Goal: Task Accomplishment & Management: Use online tool/utility

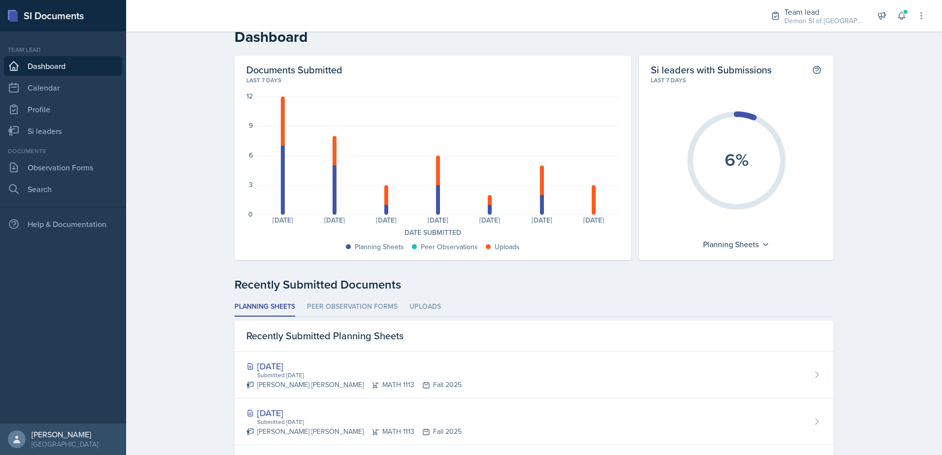
scroll to position [7, 0]
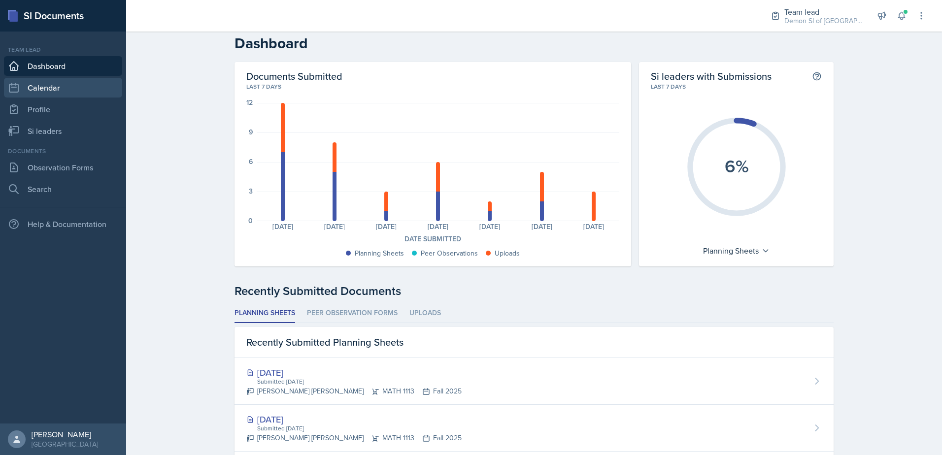
click at [80, 89] on link "Calendar" at bounding box center [63, 88] width 118 height 20
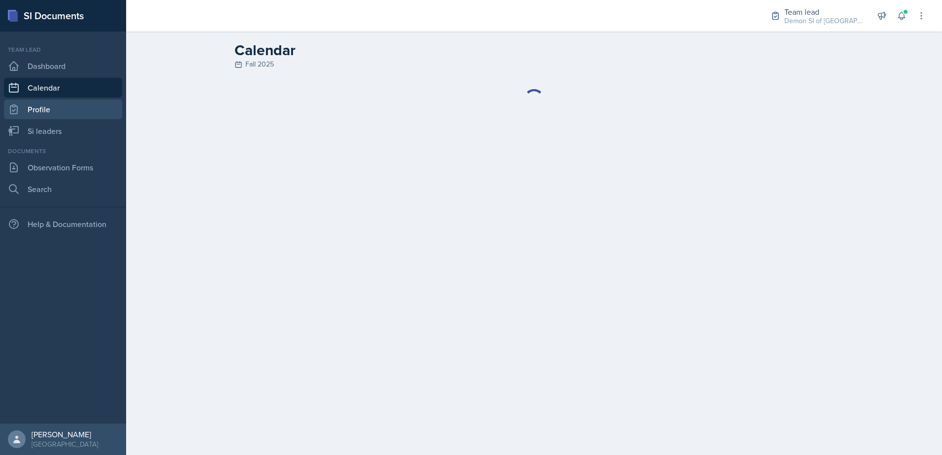
click at [80, 104] on link "Profile" at bounding box center [63, 110] width 118 height 20
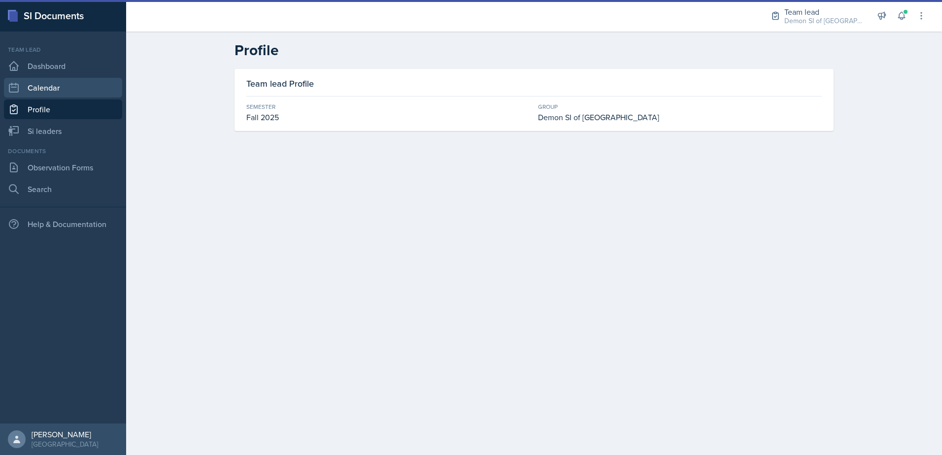
click at [79, 80] on link "Calendar" at bounding box center [63, 88] width 118 height 20
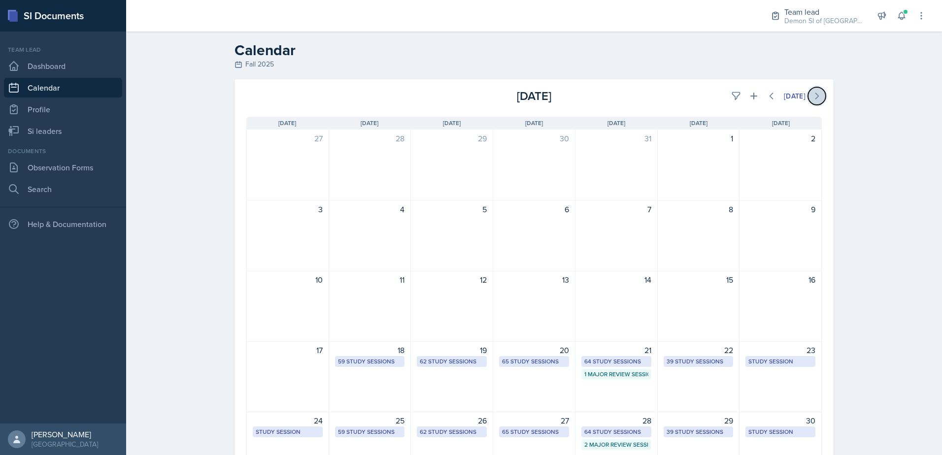
click at [816, 93] on icon at bounding box center [817, 96] width 10 height 10
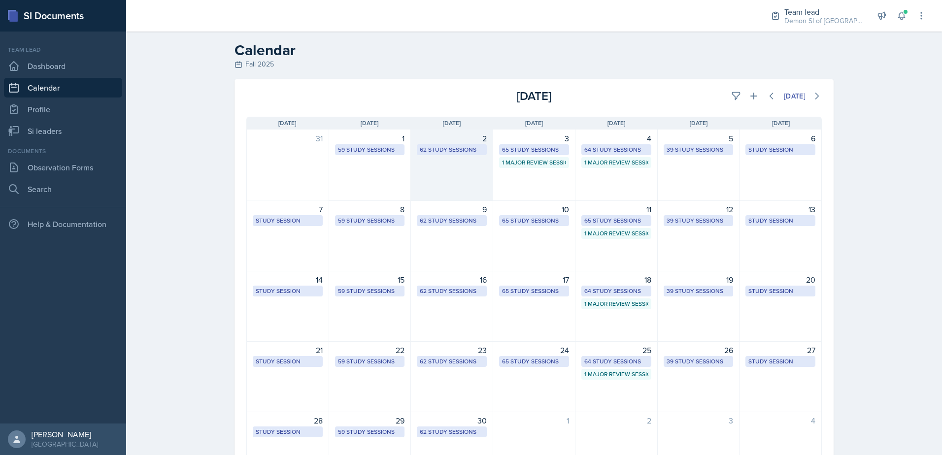
click at [445, 148] on div "62 Study Sessions" at bounding box center [452, 149] width 64 height 9
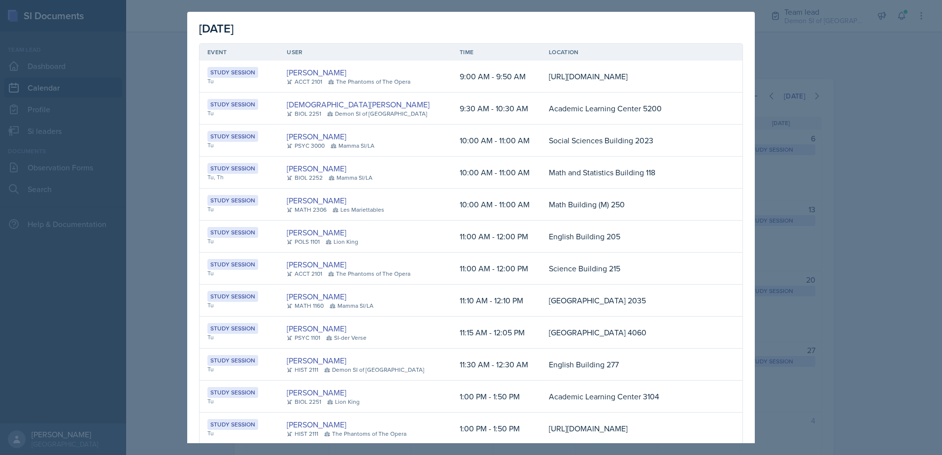
click at [168, 77] on div at bounding box center [471, 227] width 942 height 455
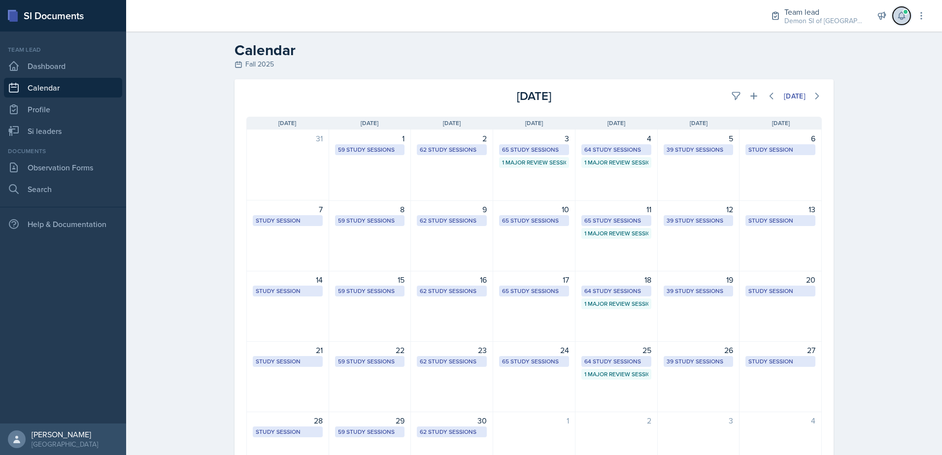
click at [908, 19] on button at bounding box center [902, 16] width 18 height 18
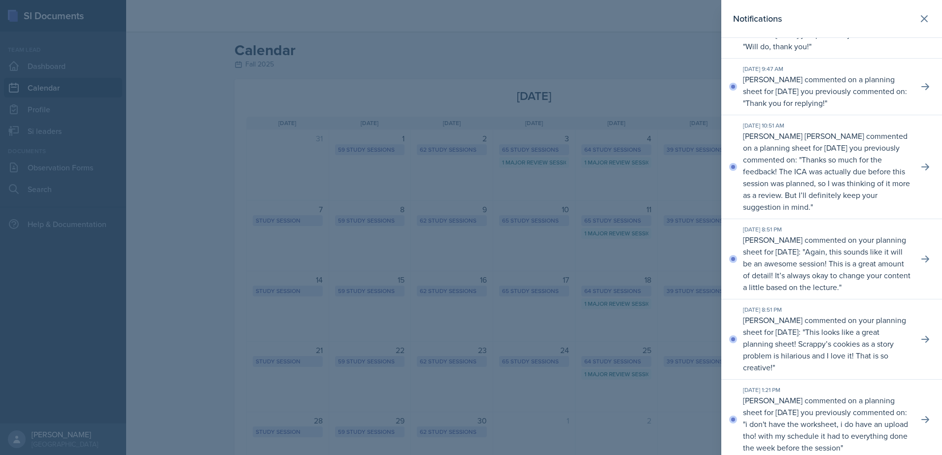
scroll to position [296, 0]
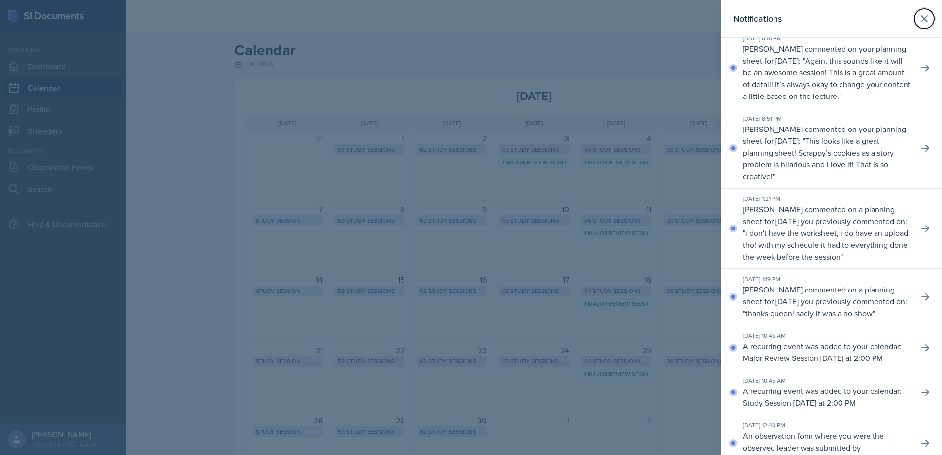
click at [916, 11] on button at bounding box center [925, 19] width 20 height 20
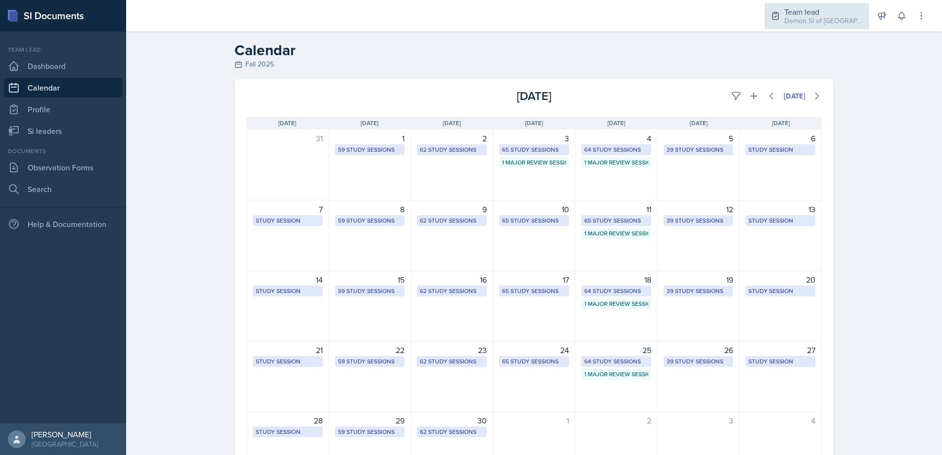
click at [835, 19] on div "Demon SI of [GEOGRAPHIC_DATA] / Fall 2025" at bounding box center [824, 21] width 79 height 10
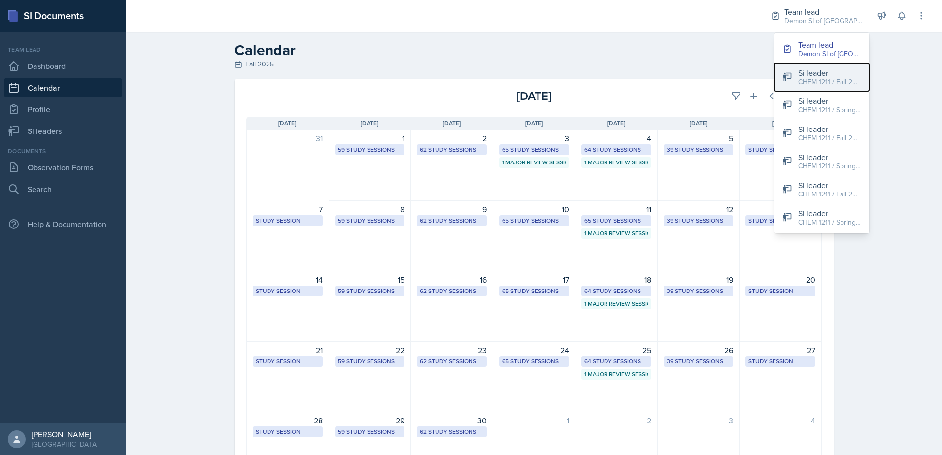
click at [838, 86] on div "CHEM 1211 / Fall 2025" at bounding box center [829, 82] width 63 height 10
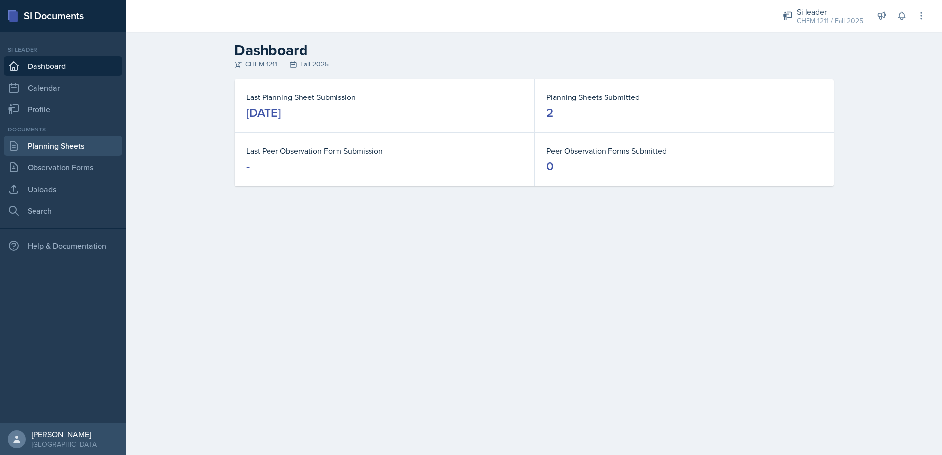
click at [47, 149] on link "Planning Sheets" at bounding box center [63, 146] width 118 height 20
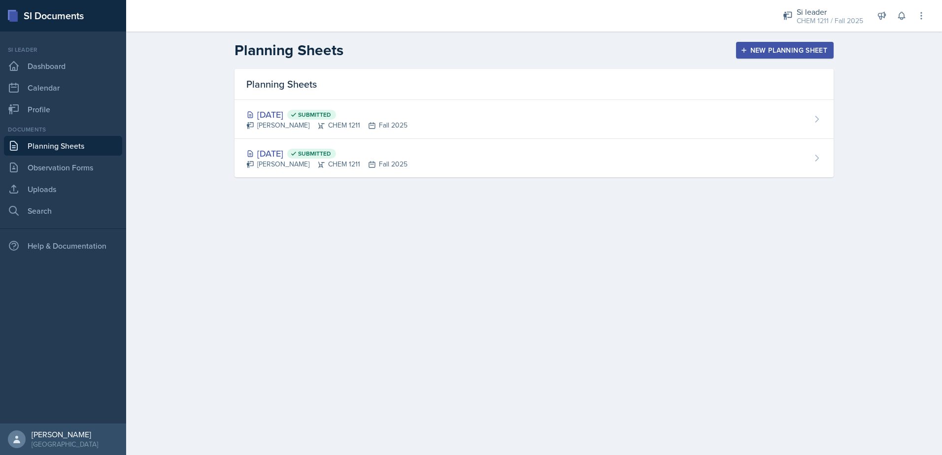
click at [757, 50] on div "New Planning Sheet" at bounding box center [785, 50] width 85 height 8
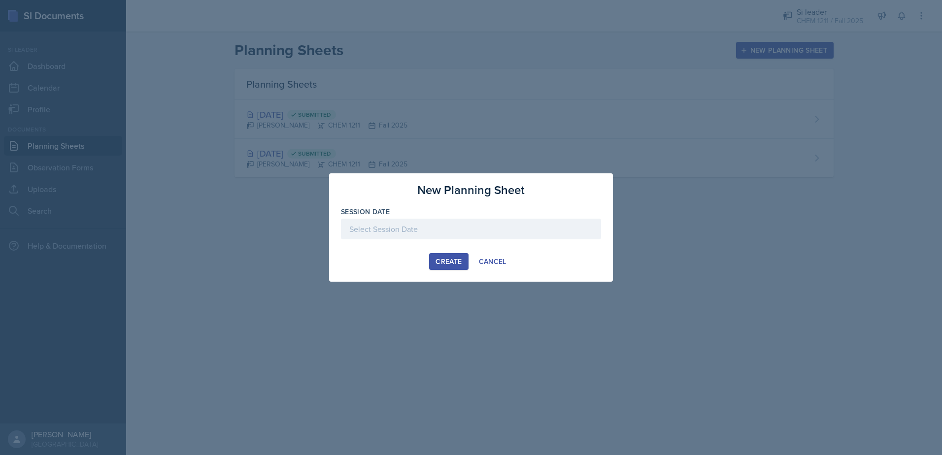
click at [462, 224] on div at bounding box center [471, 229] width 260 height 21
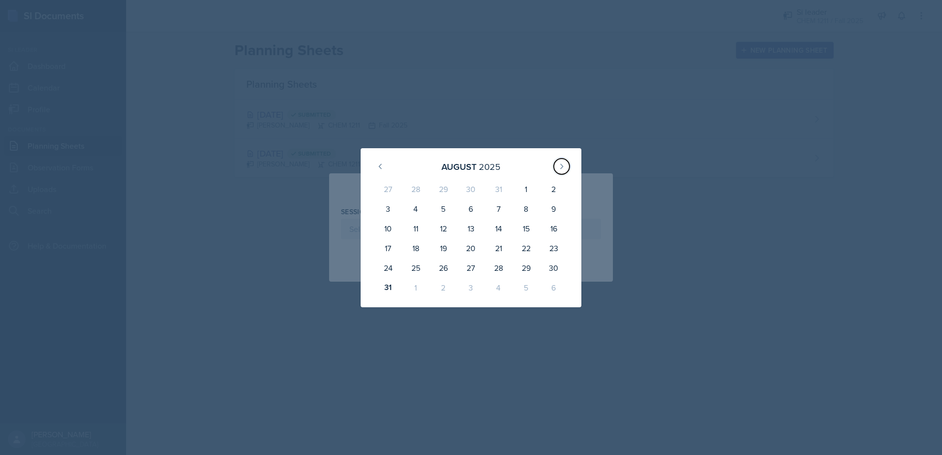
click at [553, 172] on div "[DATE]" at bounding box center [471, 166] width 197 height 21
click at [560, 172] on button at bounding box center [562, 167] width 16 height 16
click at [449, 193] on div "2" at bounding box center [444, 191] width 28 height 24
type input "[DATE]"
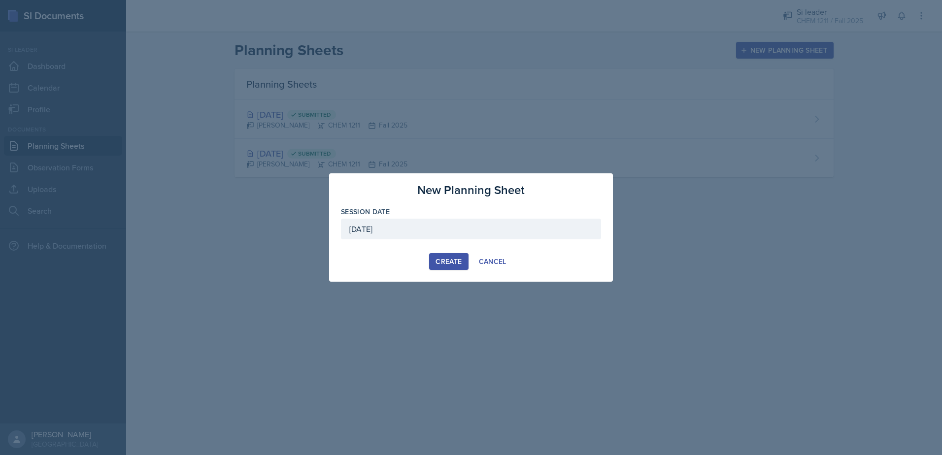
click at [463, 258] on button "Create" at bounding box center [448, 261] width 39 height 17
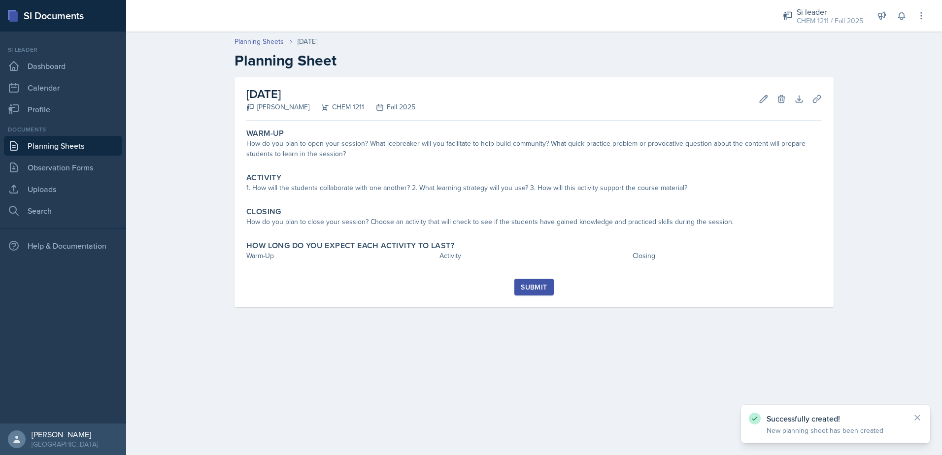
click at [34, 151] on link "Planning Sheets" at bounding box center [63, 146] width 118 height 20
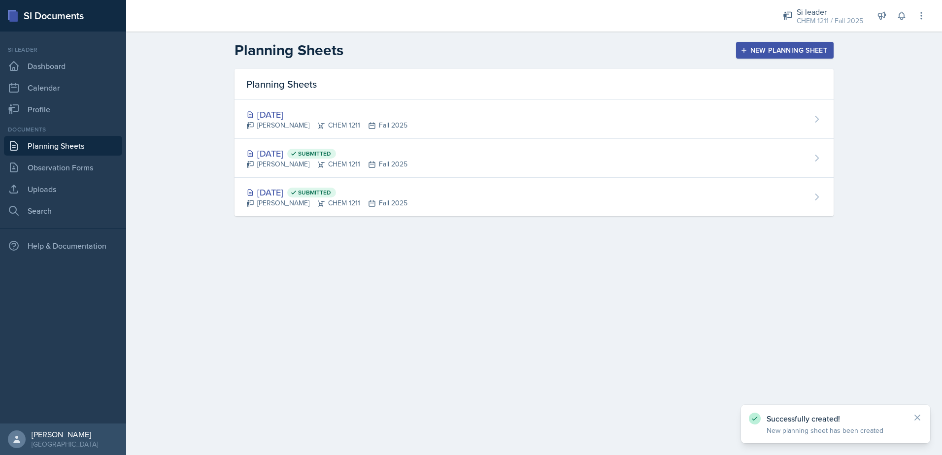
click at [794, 50] on div "New Planning Sheet" at bounding box center [785, 50] width 85 height 8
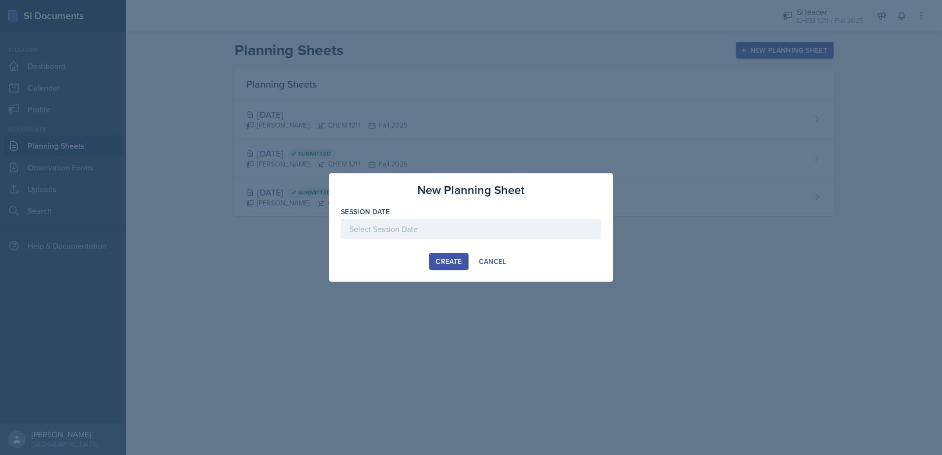
click at [450, 236] on div at bounding box center [471, 229] width 260 height 21
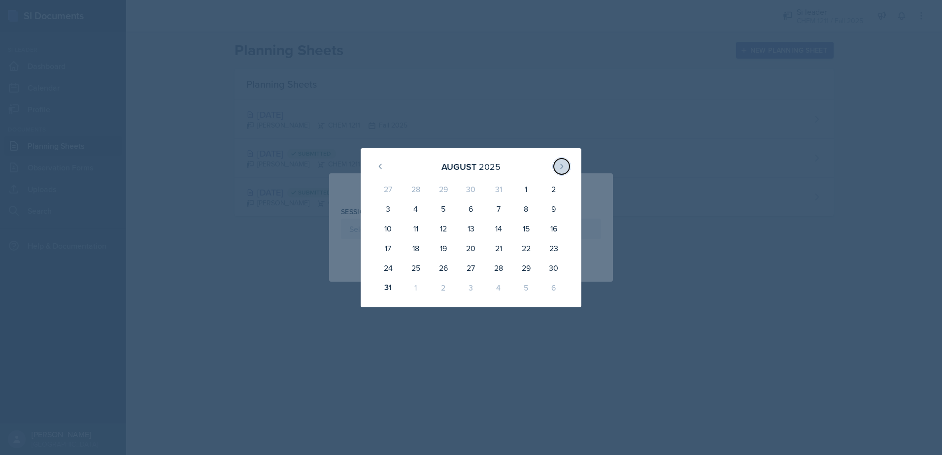
click at [558, 164] on icon at bounding box center [562, 167] width 8 height 8
click at [493, 194] on div "4" at bounding box center [499, 191] width 28 height 24
type input "[DATE]"
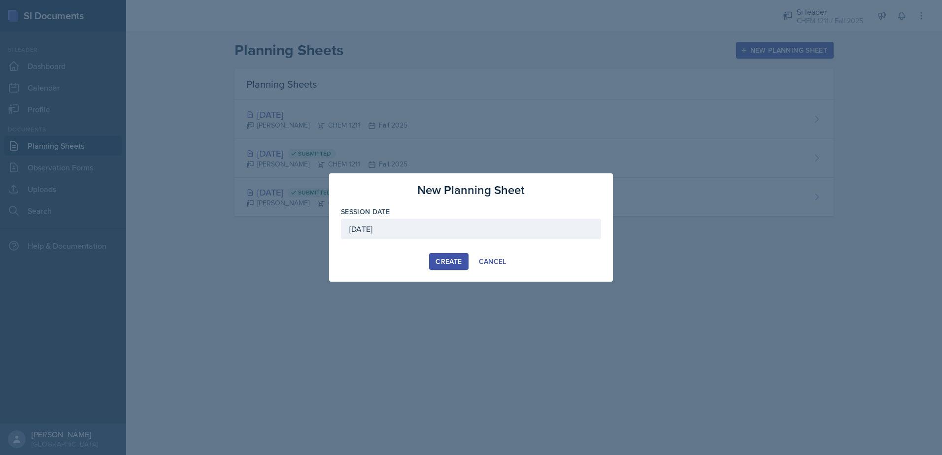
click at [452, 265] on div "Create" at bounding box center [449, 262] width 26 height 8
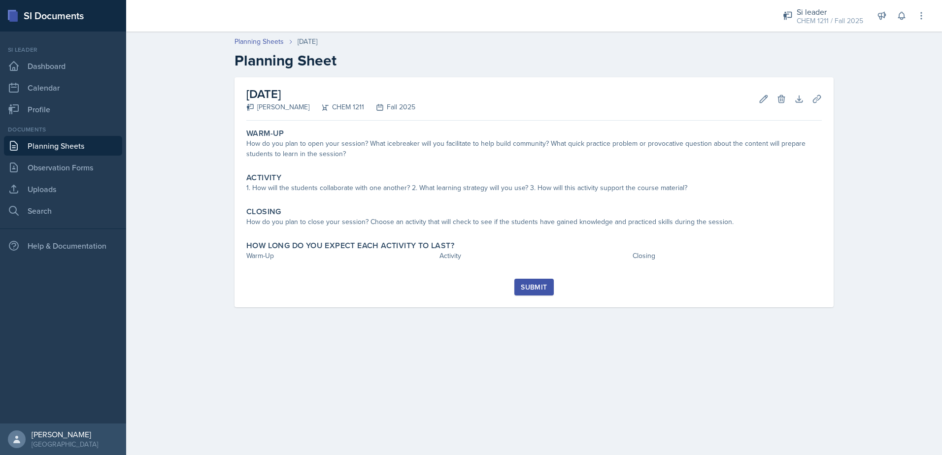
click at [110, 138] on link "Planning Sheets" at bounding box center [63, 146] width 118 height 20
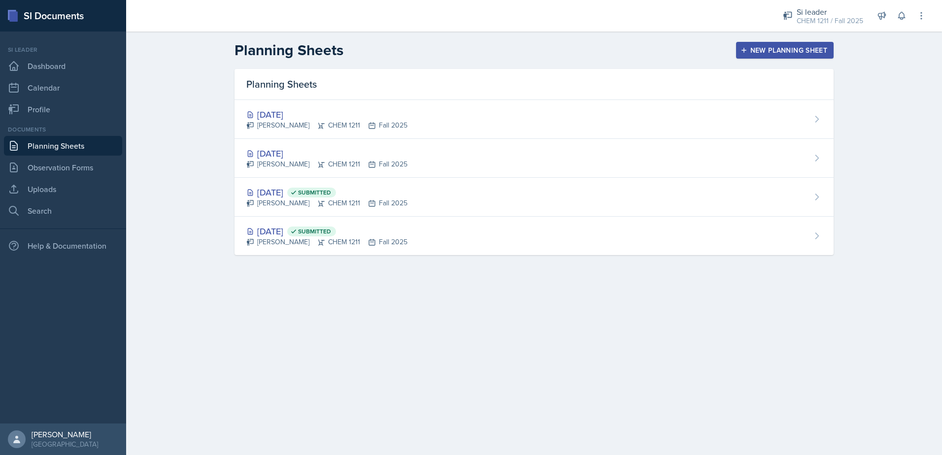
click at [373, 150] on div "[DATE]" at bounding box center [326, 153] width 161 height 13
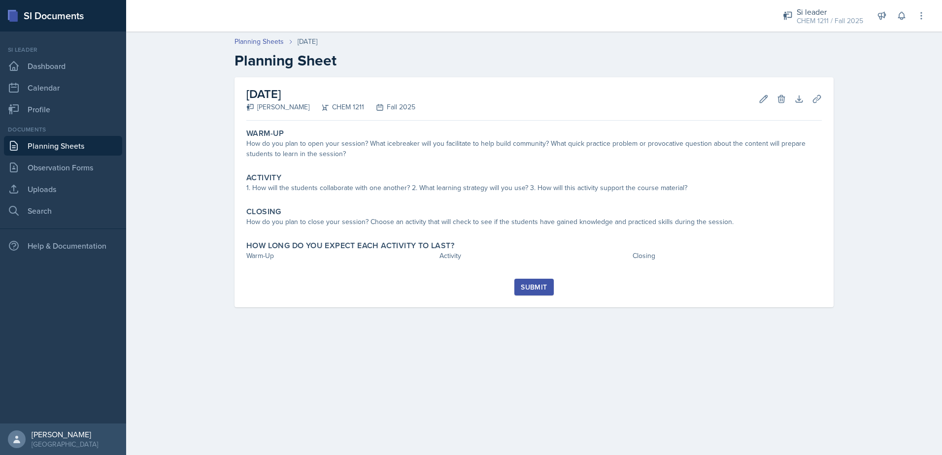
click at [76, 144] on link "Planning Sheets" at bounding box center [63, 146] width 118 height 20
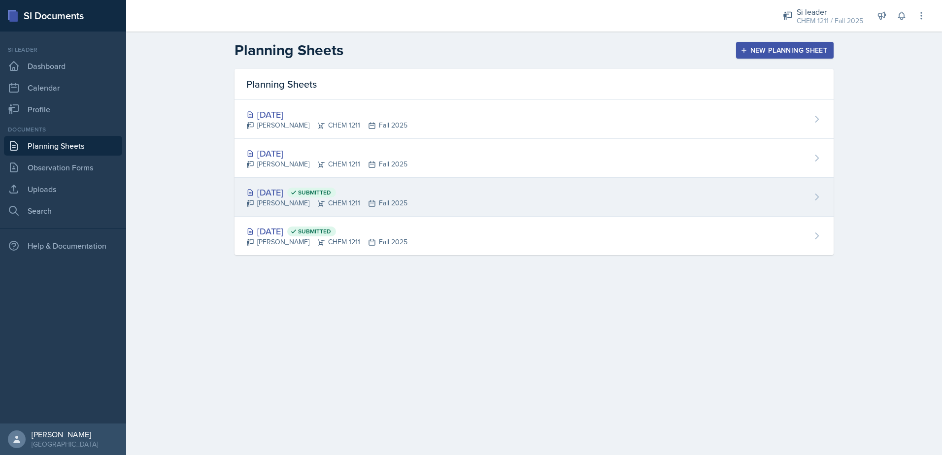
click at [295, 192] on div "[DATE] Submitted" at bounding box center [326, 192] width 161 height 13
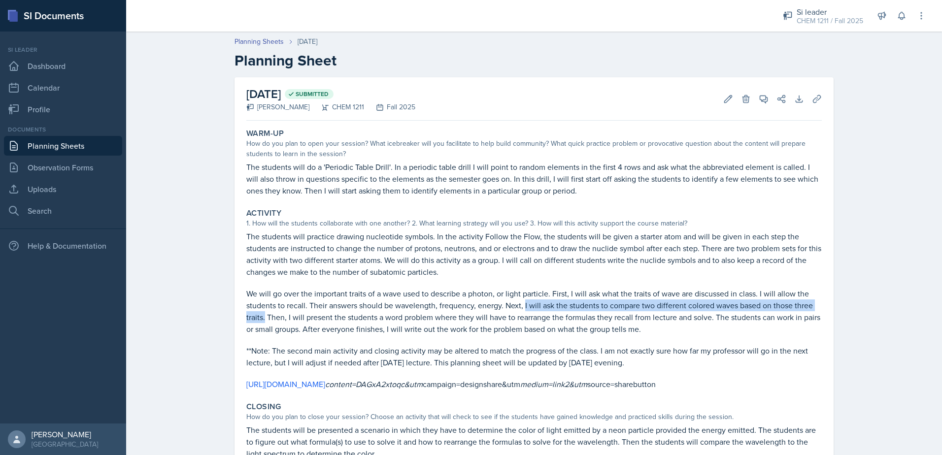
drag, startPoint x: 522, startPoint y: 305, endPoint x: 262, endPoint y: 315, distance: 260.0
click at [262, 315] on p "We will go over the important traits of a wave used to describe a photon, or li…" at bounding box center [534, 311] width 576 height 47
drag, startPoint x: 262, startPoint y: 315, endPoint x: 253, endPoint y: 319, distance: 10.0
copy p "I will ask the students to compare two different colored waves based on those t…"
click at [64, 149] on link "Planning Sheets" at bounding box center [63, 146] width 118 height 20
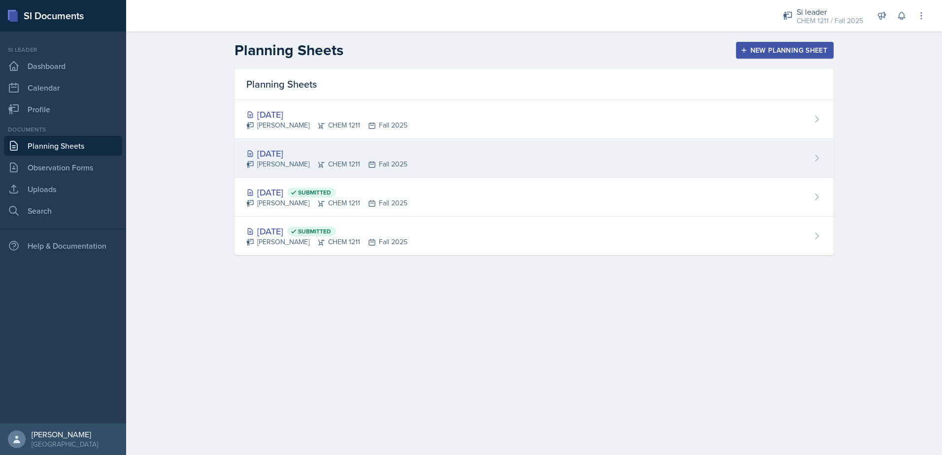
click at [308, 156] on div "[DATE]" at bounding box center [326, 153] width 161 height 13
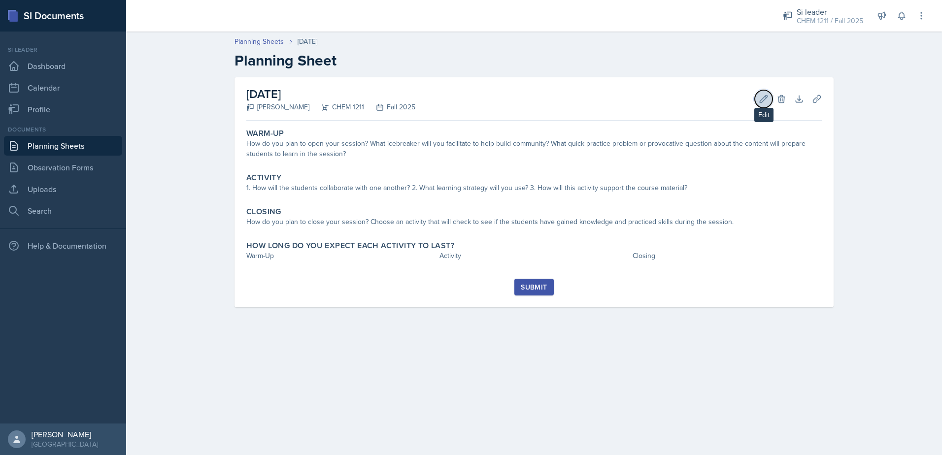
click at [763, 101] on icon at bounding box center [764, 99] width 10 height 10
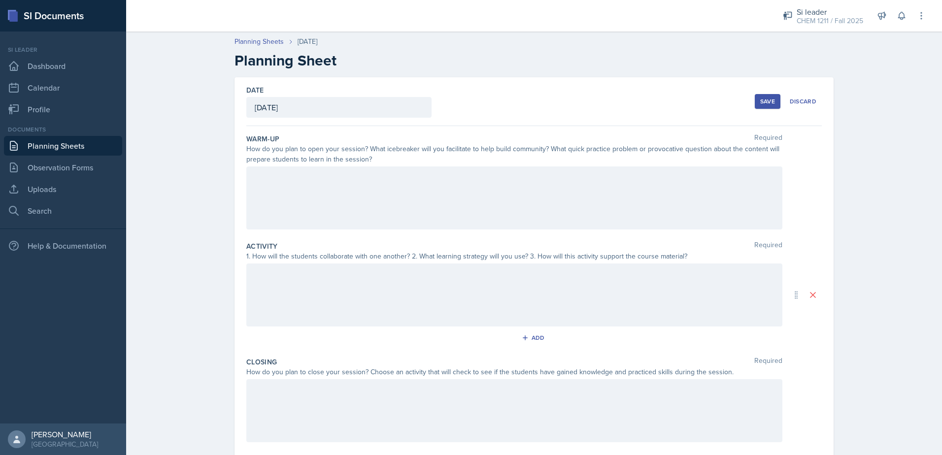
click at [352, 203] on div at bounding box center [514, 198] width 536 height 63
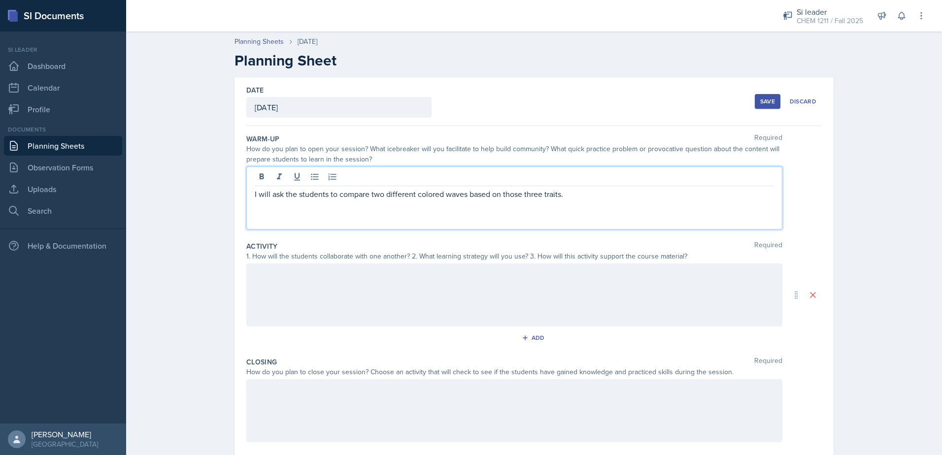
click at [248, 194] on div "I will ask the students to compare two different colored waves based on those t…" at bounding box center [514, 198] width 536 height 63
click at [255, 192] on p "I will ask the students to compare two different colored waves based on those t…" at bounding box center [514, 194] width 519 height 12
drag, startPoint x: 252, startPoint y: 192, endPoint x: 266, endPoint y: 219, distance: 30.6
click at [255, 194] on p "I will ask the students to compare two different colored waves based on those t…" at bounding box center [514, 194] width 519 height 12
click at [255, 213] on div "I will ask the students to compare two different colored waves based on those t…" at bounding box center [514, 198] width 536 height 63
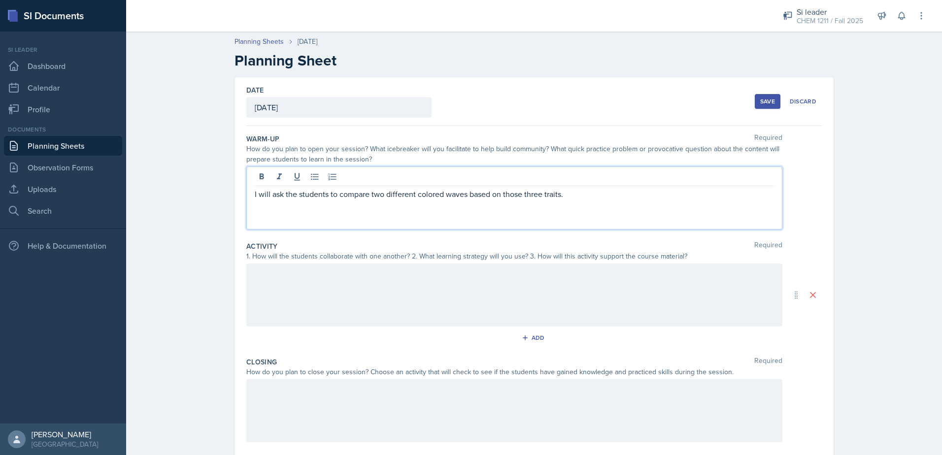
click at [589, 205] on p at bounding box center [514, 206] width 519 height 12
click at [579, 188] on p "I will ask the students to compare two different colored waves based on those t…" at bounding box center [514, 194] width 519 height 12
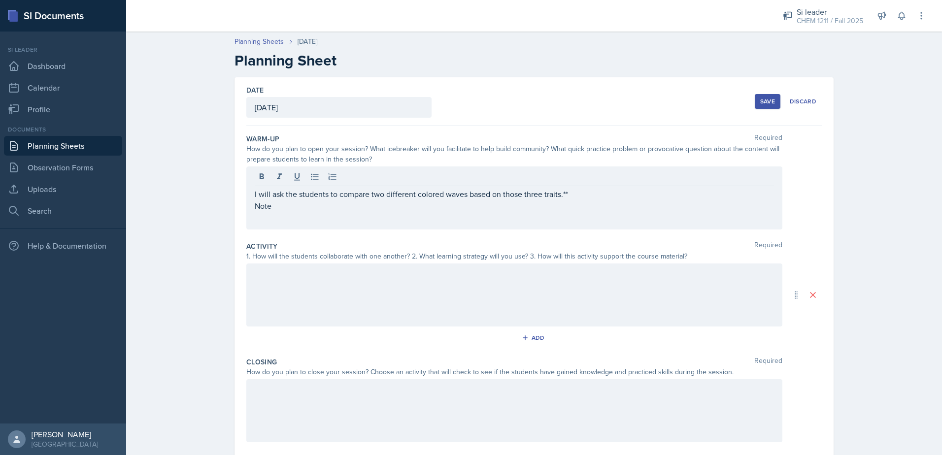
drag, startPoint x: 345, startPoint y: 225, endPoint x: 206, endPoint y: 204, distance: 141.0
click at [194, 198] on div "Planning Sheets [DATE] Planning Sheet Date [DATE] [DATE] 27 28 29 30 31 1 2 3 4…" at bounding box center [534, 282] width 816 height 510
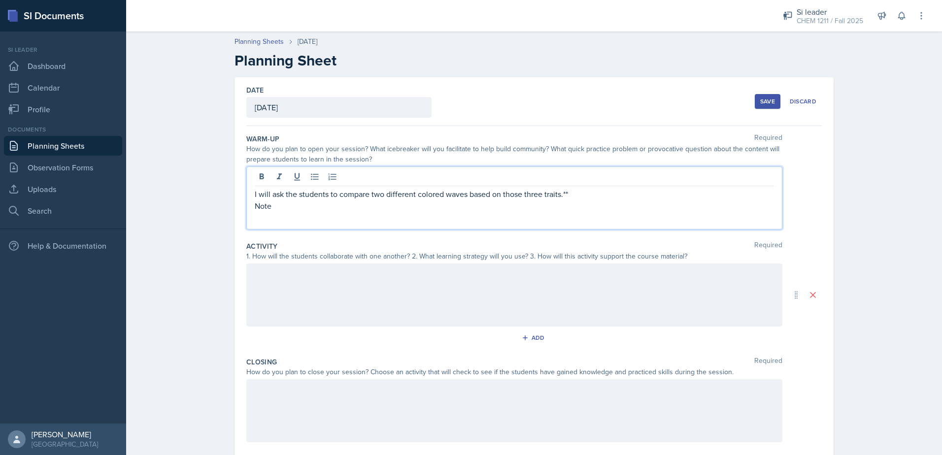
drag, startPoint x: 271, startPoint y: 189, endPoint x: 240, endPoint y: 176, distance: 33.6
click at [240, 175] on div "Date [DATE] [DATE] 27 28 29 30 31 1 2 3 4 5 6 7 8 9 10 11 12 13 14 15 16 17 18 …" at bounding box center [534, 295] width 599 height 436
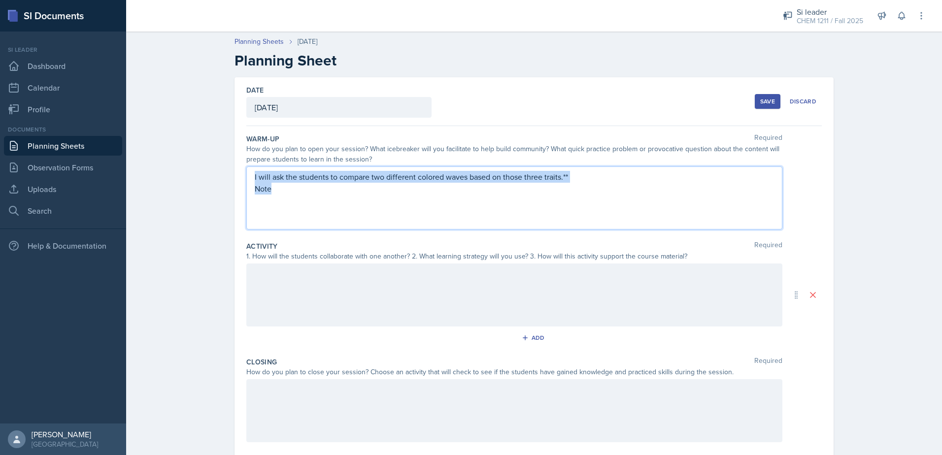
drag, startPoint x: 274, startPoint y: 192, endPoint x: 197, endPoint y: 141, distance: 92.5
click at [201, 160] on div "Planning Sheets [DATE] Planning Sheet Date [DATE] [DATE] 27 28 29 30 31 1 2 3 4…" at bounding box center [534, 282] width 816 height 510
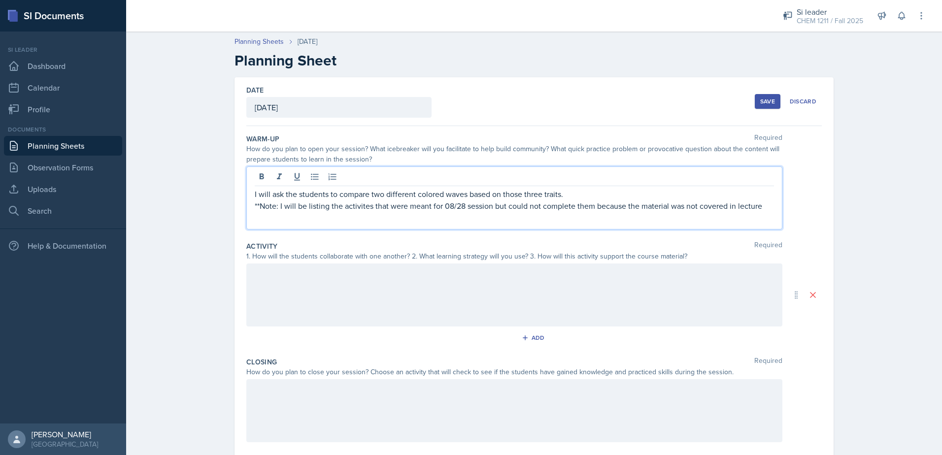
click at [364, 209] on p "**Note: I will be listing the activites that were meant for 08/28 session but c…" at bounding box center [514, 206] width 519 height 12
click at [557, 192] on p "I will ask the students to compare two different colored waves based on those t…" at bounding box center [514, 194] width 519 height 12
drag, startPoint x: 501, startPoint y: 195, endPoint x: 570, endPoint y: 198, distance: 69.1
click at [570, 198] on p "I will ask the students to compare two different colored waves based on those t…" at bounding box center [514, 194] width 519 height 12
drag, startPoint x: 498, startPoint y: 195, endPoint x: 513, endPoint y: 225, distance: 33.9
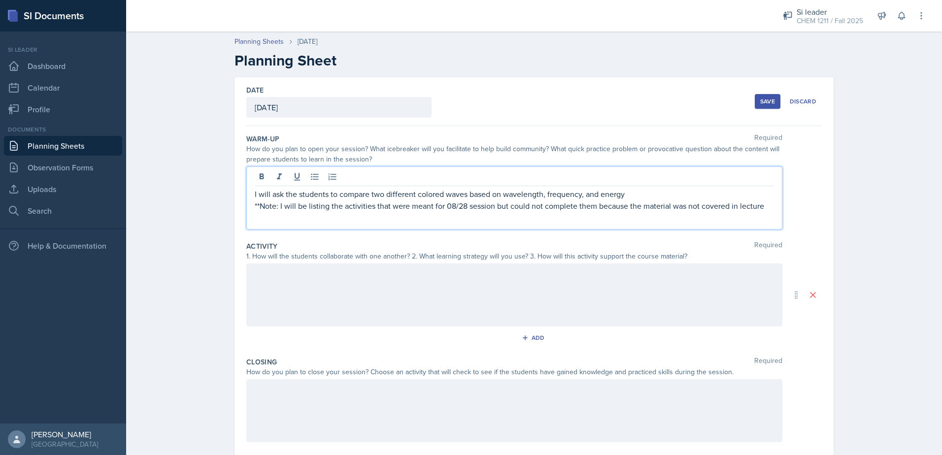
click at [499, 195] on p "I will ask the students to compare two different colored waves based on wavelen…" at bounding box center [514, 194] width 519 height 12
click at [670, 191] on p "I will ask the students to compare two different colored waves based on their r…" at bounding box center [514, 194] width 519 height 12
click at [670, 195] on p "I will ask the students to compare two different colored waves based on their r…" at bounding box center [514, 194] width 519 height 12
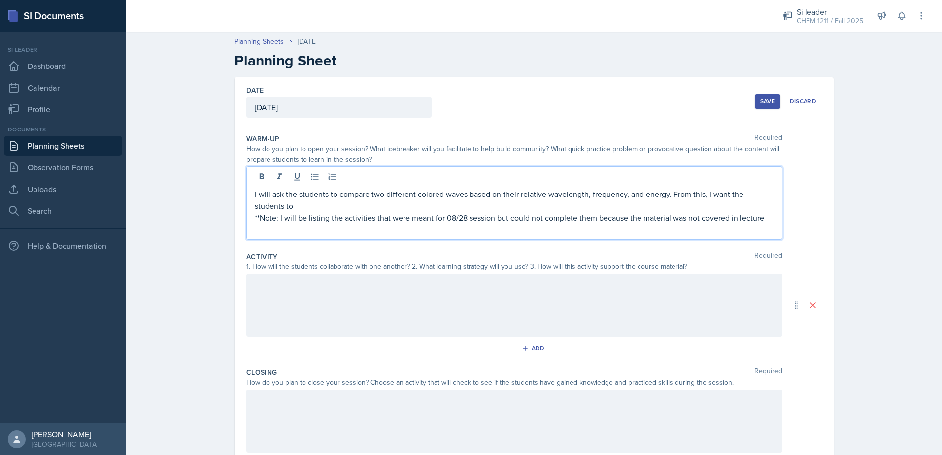
click at [356, 209] on p "I will ask the students to compare two different colored waves based on their r…" at bounding box center [514, 200] width 519 height 24
